Goal: Task Accomplishment & Management: Use online tool/utility

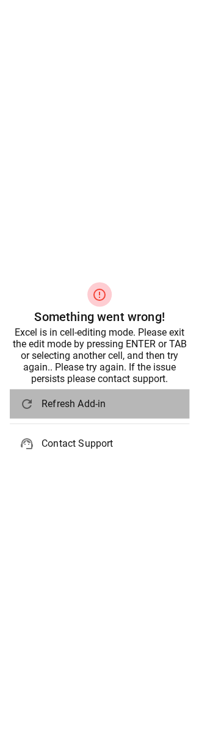
click at [56, 410] on span "Refresh Add-in" at bounding box center [111, 403] width 138 height 15
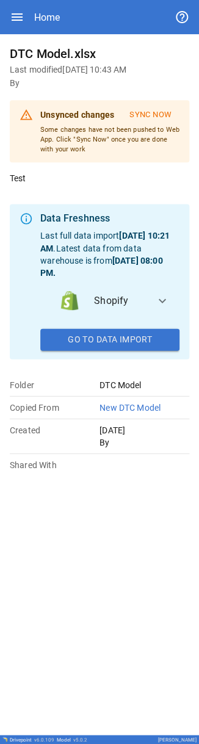
click at [160, 522] on div "DTC Model.xlsx Last modified [DATE] 10:43 AM By Unsynced changes Sync Now Some …" at bounding box center [99, 384] width 179 height 681
